Goal: Navigation & Orientation: Understand site structure

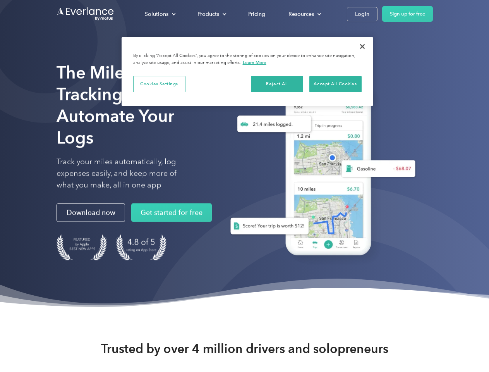
click at [160, 14] on div "Solutions" at bounding box center [157, 14] width 24 height 10
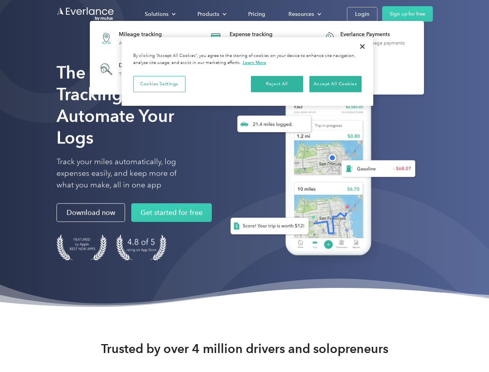
click at [211, 14] on div "Products" at bounding box center [208, 14] width 22 height 10
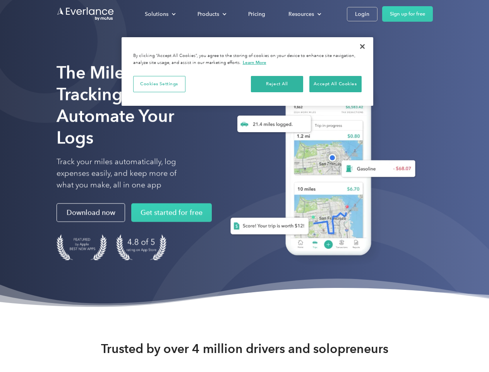
click at [304, 14] on div "Resources" at bounding box center [301, 14] width 26 height 10
click at [159, 84] on button "Cookies Settings" at bounding box center [159, 84] width 52 height 16
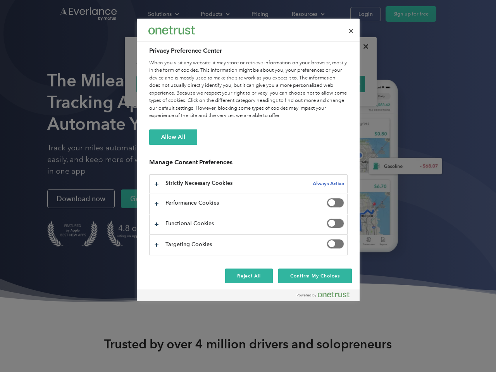
click at [277, 84] on div "When you visit any website, it may store or retrieve information on your browse…" at bounding box center [248, 89] width 198 height 60
click at [335, 84] on div "When you visit any website, it may store or retrieve information on your browse…" at bounding box center [248, 89] width 198 height 60
click at [362, 46] on div at bounding box center [248, 186] width 496 height 372
